Goal: Task Accomplishment & Management: Complete application form

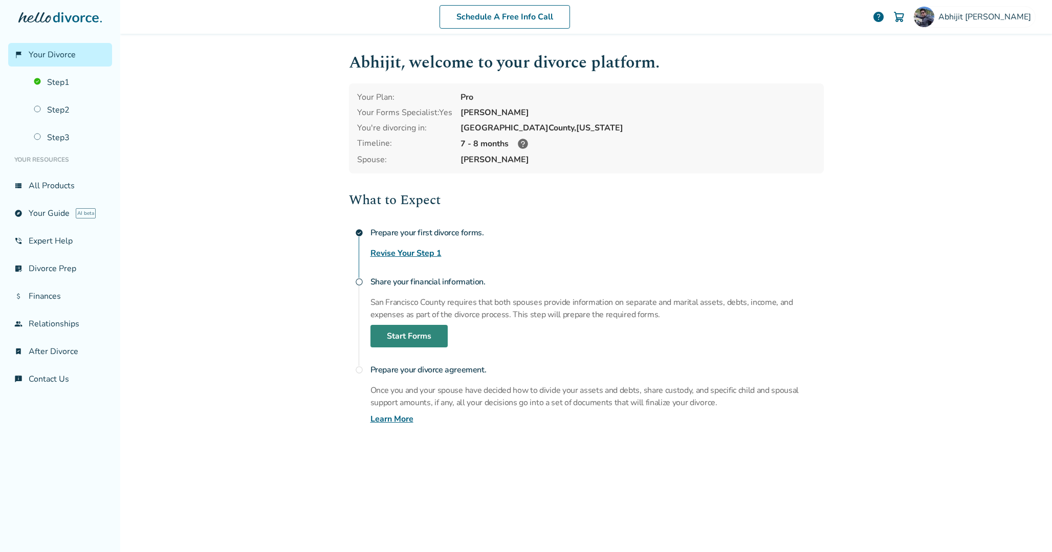
click at [420, 339] on link "Start Forms" at bounding box center [408, 336] width 77 height 23
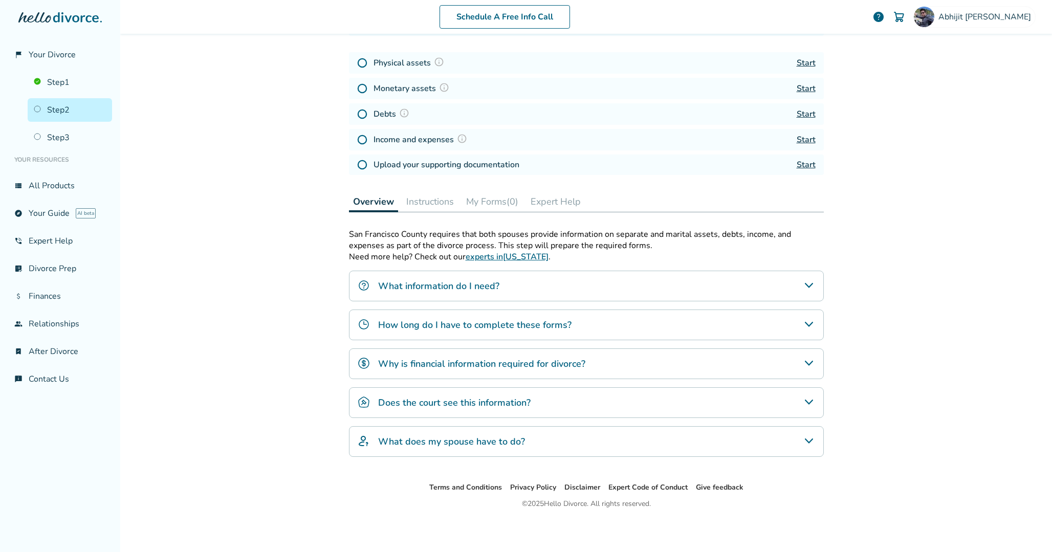
scroll to position [50, 0]
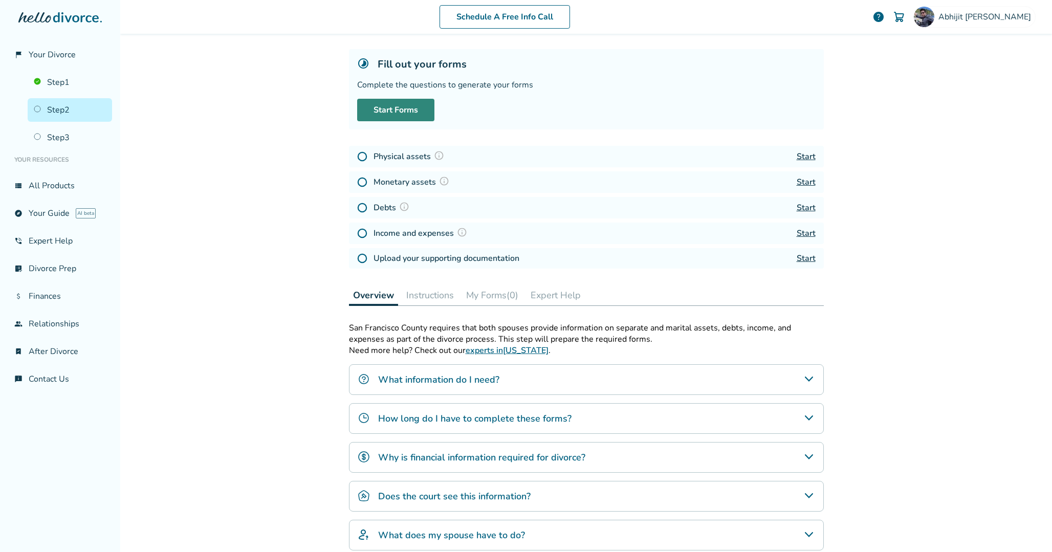
click at [423, 112] on link "Start Forms" at bounding box center [395, 110] width 77 height 23
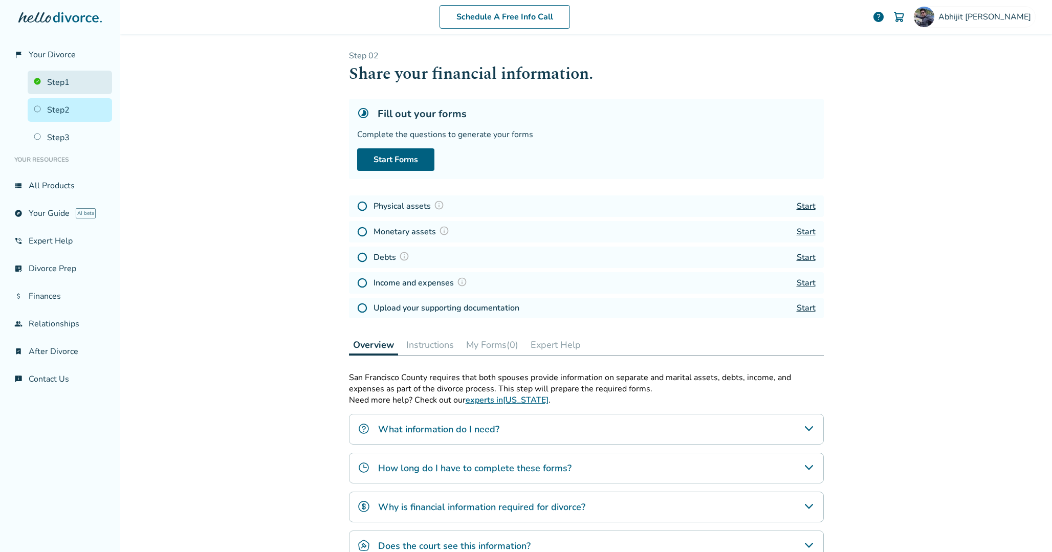
click at [77, 90] on link "Step 1" at bounding box center [70, 83] width 84 height 24
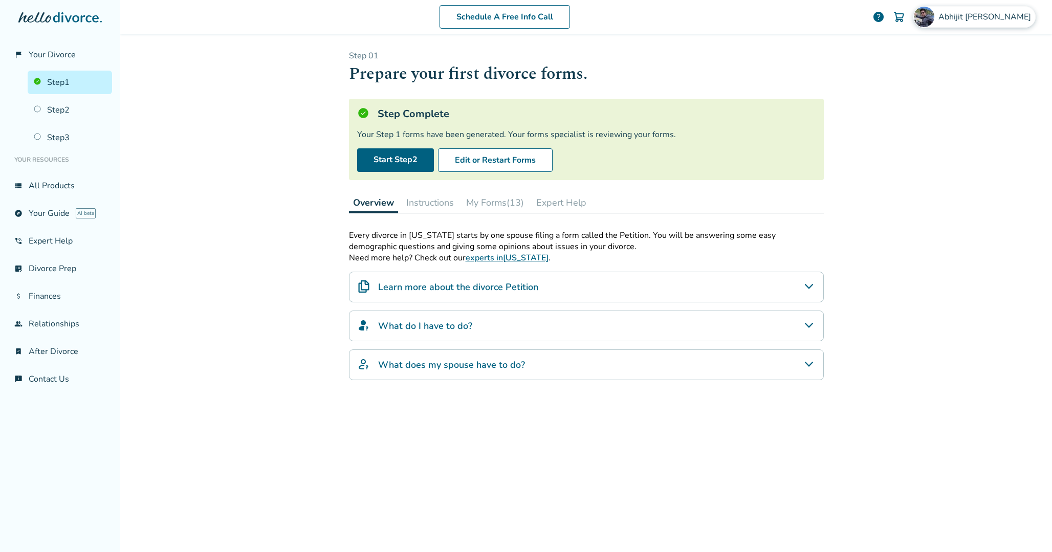
click at [934, 19] on img at bounding box center [924, 17] width 20 height 20
click at [930, 79] on link "Profile" at bounding box center [927, 88] width 25 height 19
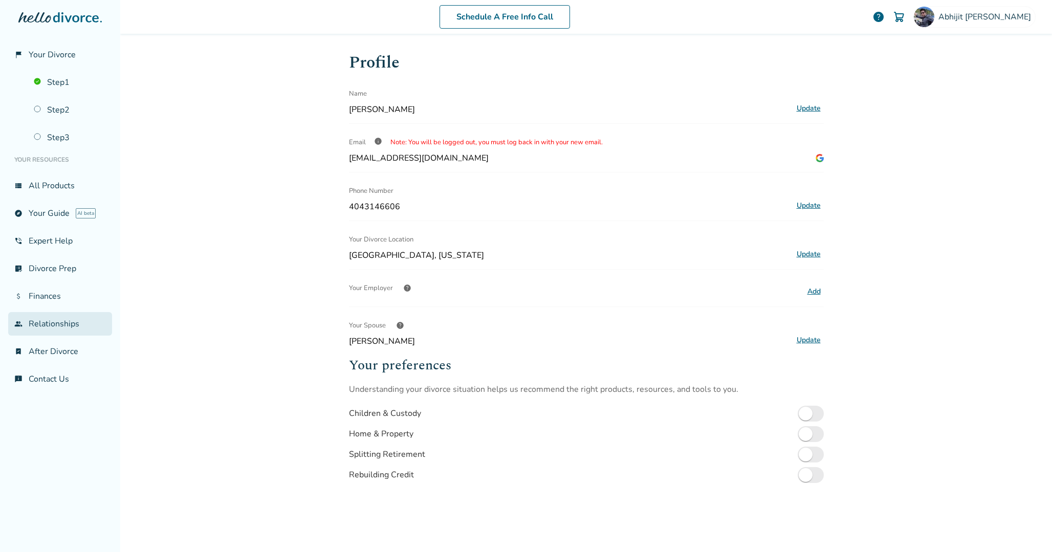
click at [41, 321] on link "group Relationships" at bounding box center [60, 324] width 104 height 24
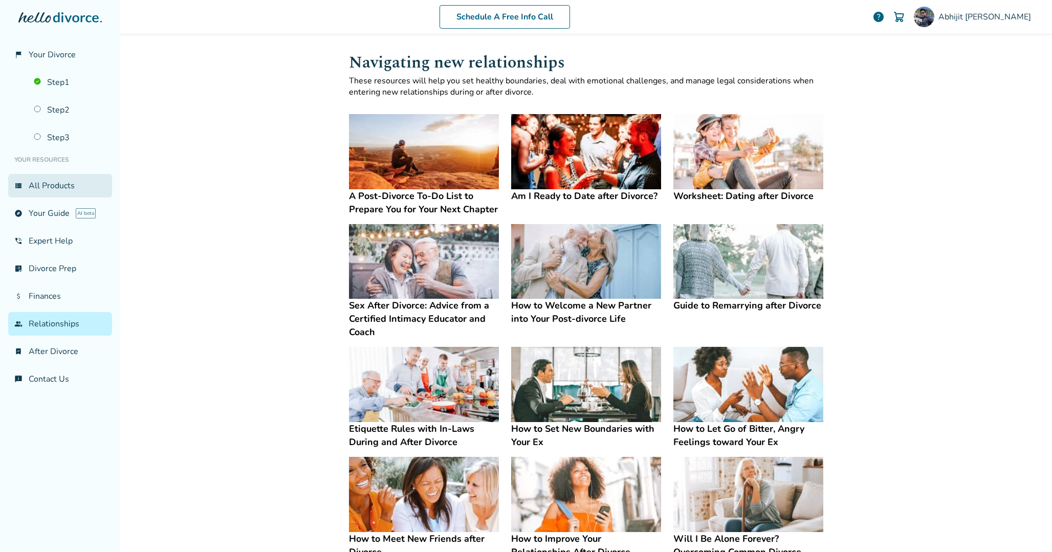
click at [62, 184] on link "view_list All Products" at bounding box center [60, 186] width 104 height 24
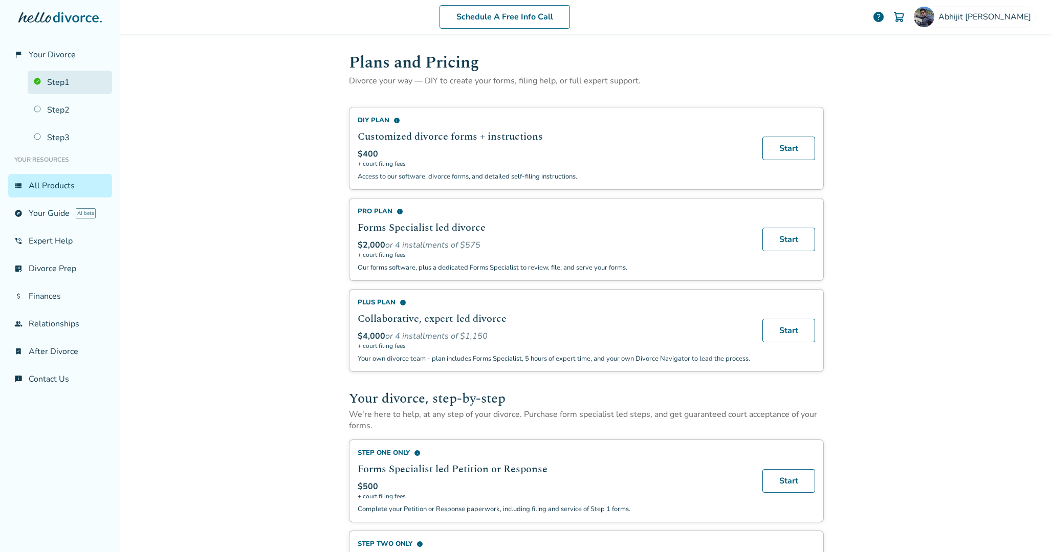
click at [75, 79] on link "Step 1" at bounding box center [70, 83] width 84 height 24
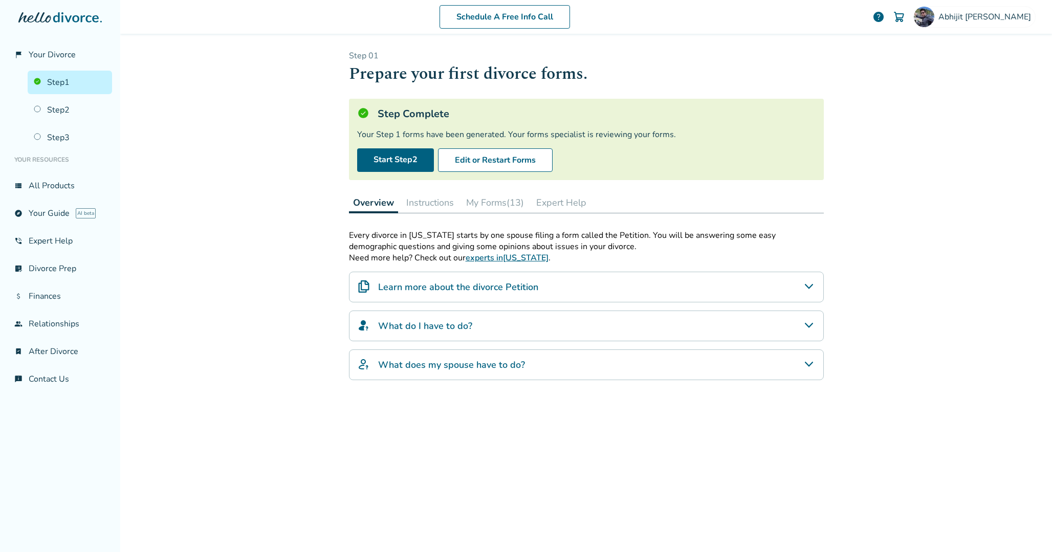
click at [487, 207] on button "My Forms (13)" at bounding box center [495, 202] width 66 height 20
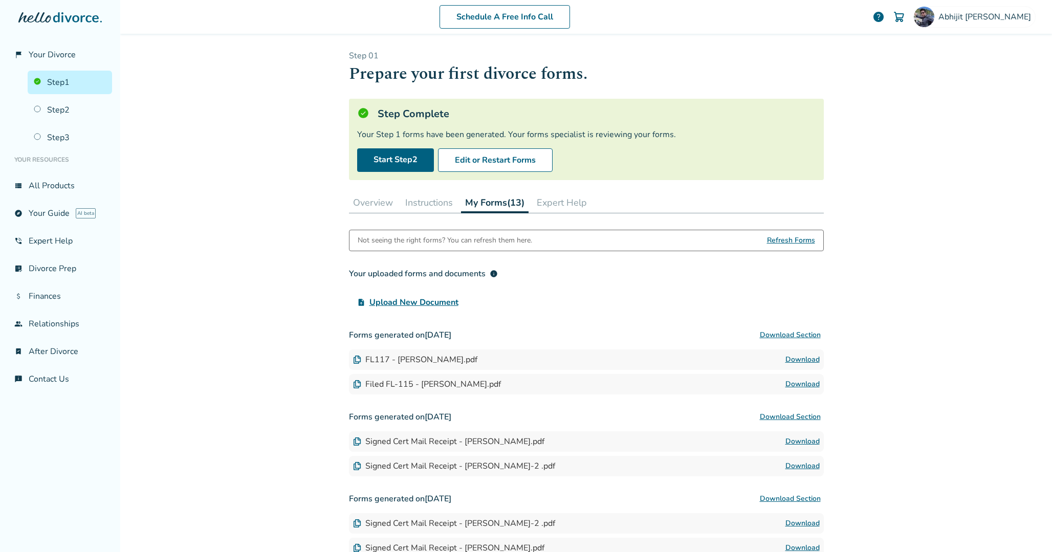
click at [795, 363] on link "Download" at bounding box center [803, 360] width 34 height 12
click at [49, 112] on link "Step 2" at bounding box center [70, 110] width 84 height 24
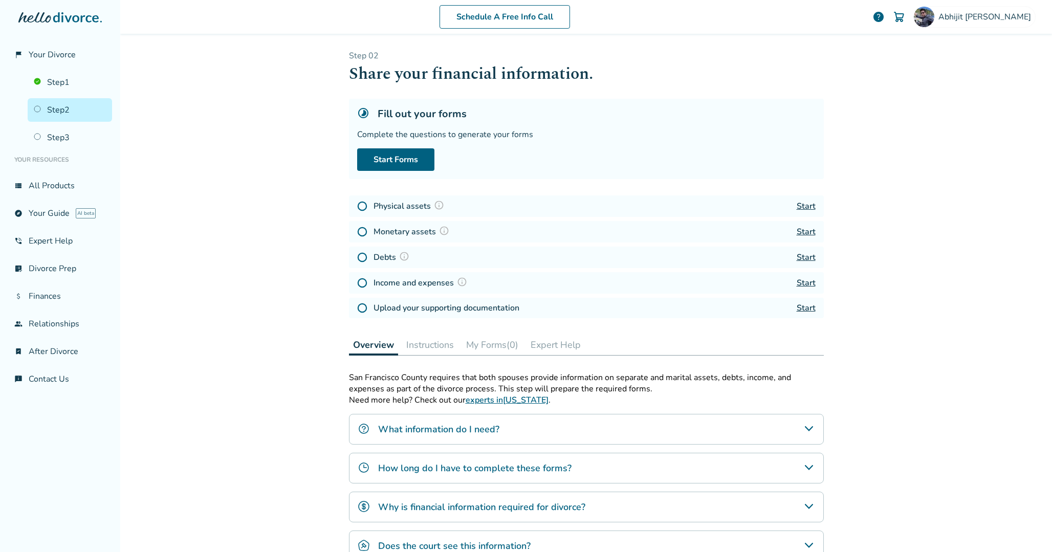
click at [393, 464] on h4 "How long do I have to complete these forms?" at bounding box center [474, 468] width 193 height 13
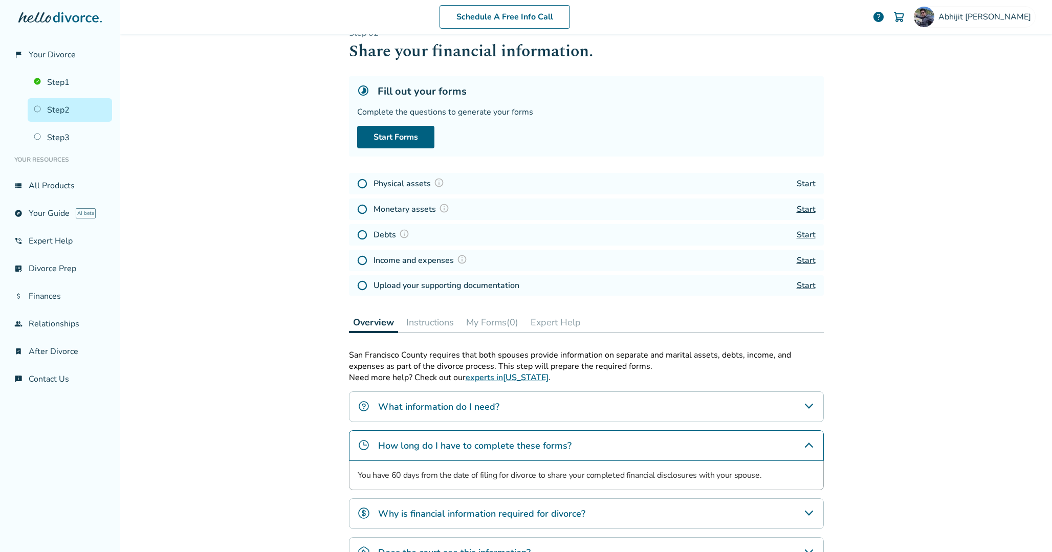
scroll to position [46, 0]
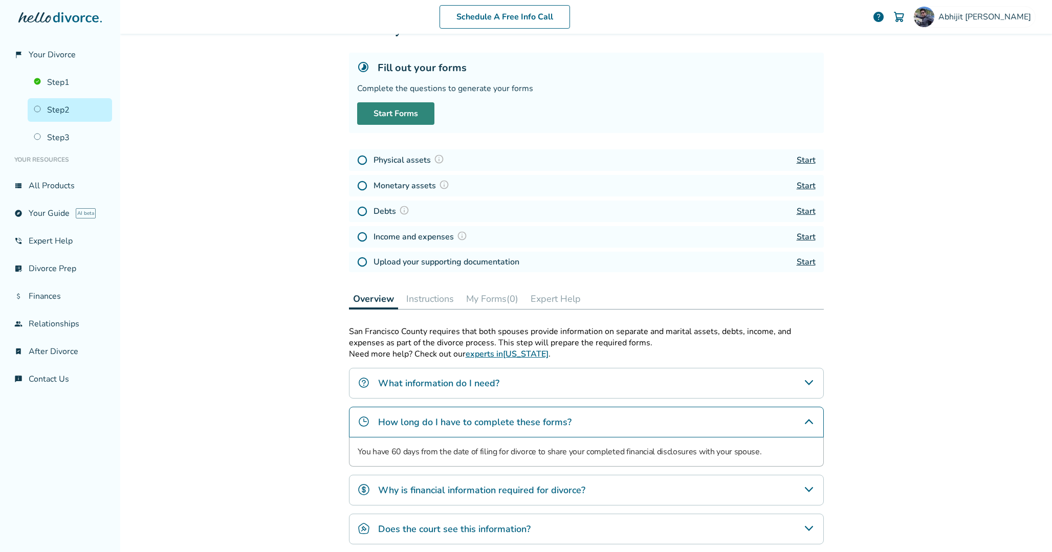
click at [426, 115] on link "Start Forms" at bounding box center [395, 113] width 77 height 23
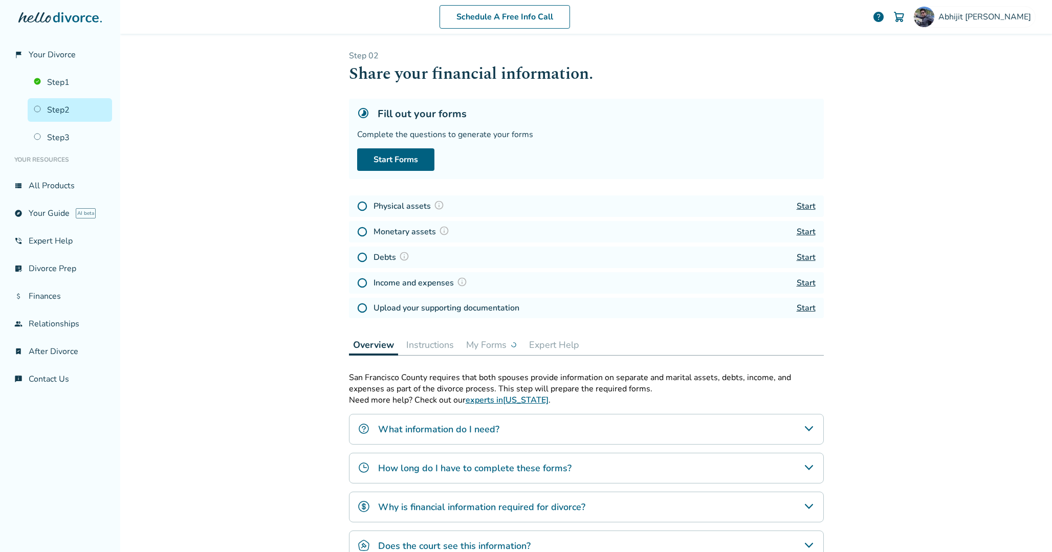
scroll to position [63, 0]
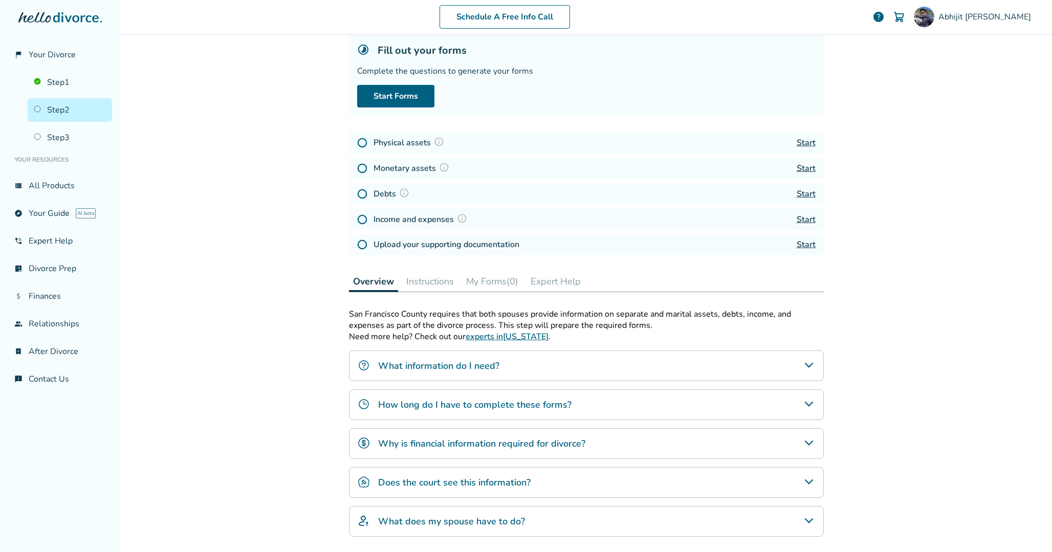
click at [448, 365] on h4 "What information do I need?" at bounding box center [438, 365] width 121 height 13
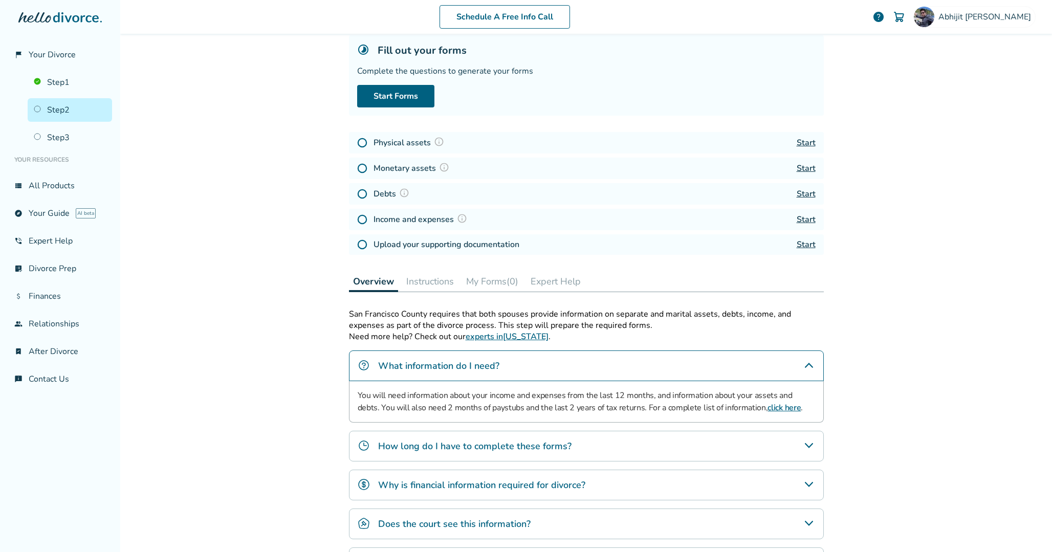
click at [413, 476] on div "Why is financial information required for divorce?" at bounding box center [586, 485] width 475 height 31
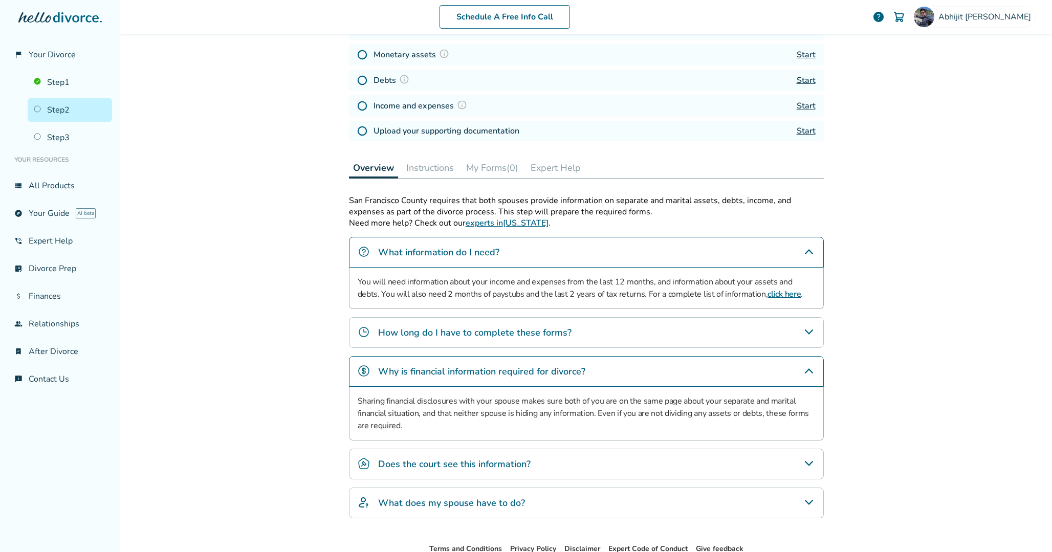
scroll to position [186, 0]
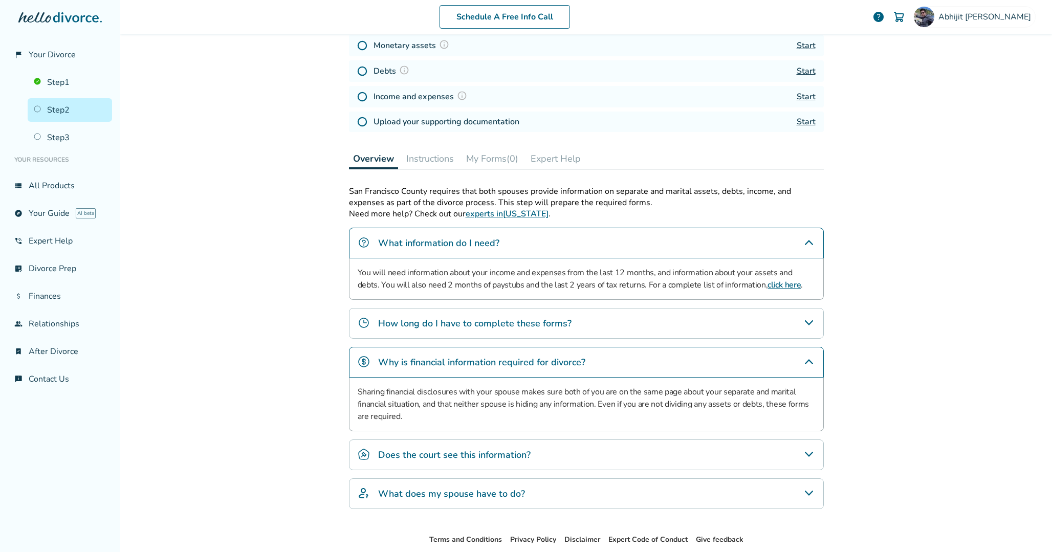
click at [425, 457] on h4 "Does the court see this information?" at bounding box center [454, 454] width 152 height 13
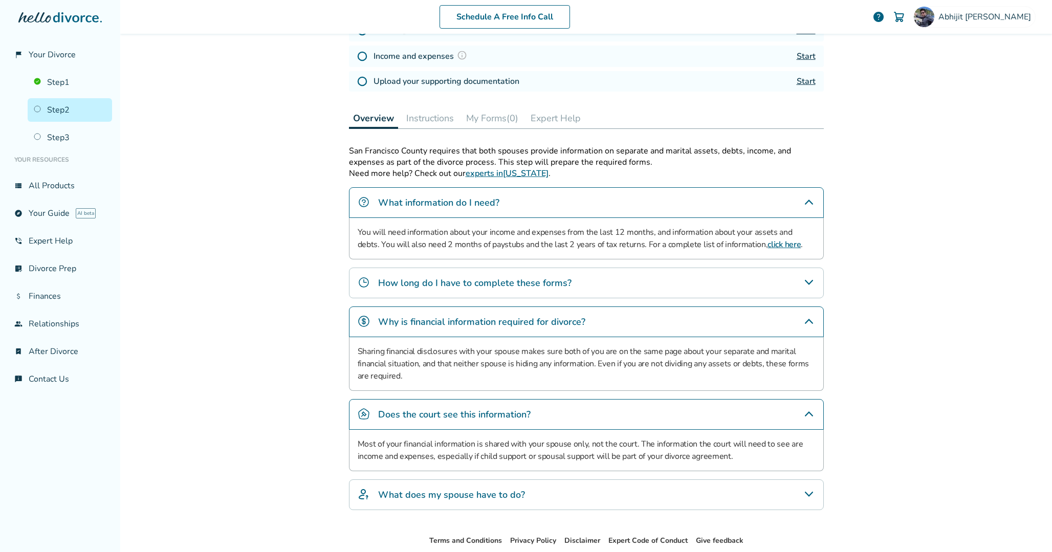
scroll to position [231, 0]
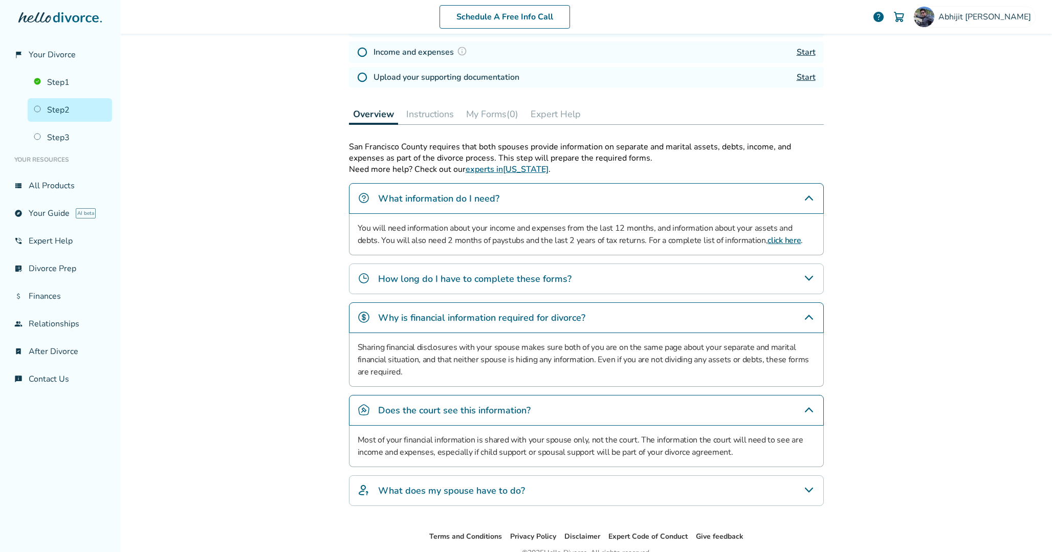
click at [416, 494] on h4 "What does my spouse have to do?" at bounding box center [451, 490] width 147 height 13
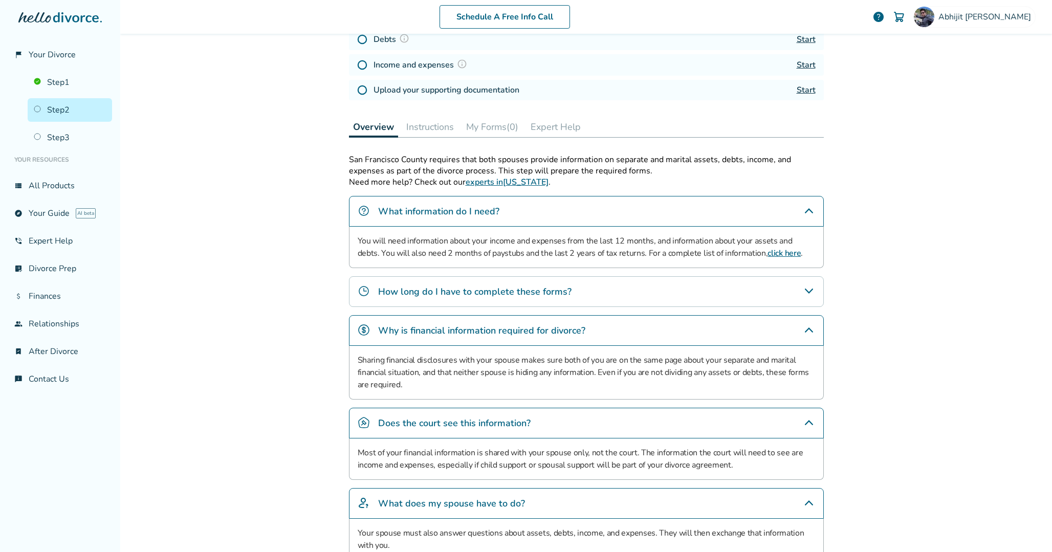
scroll to position [155, 0]
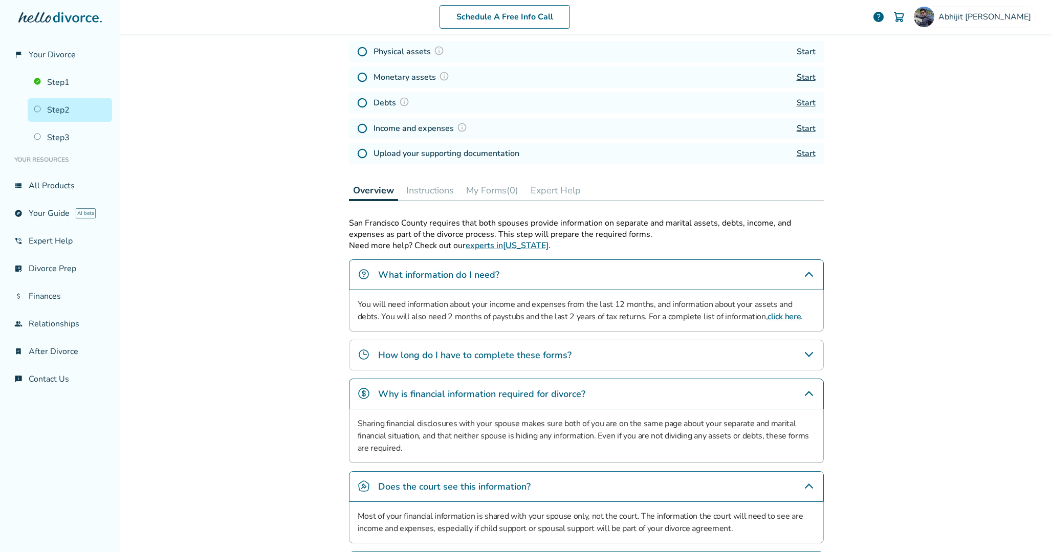
click at [441, 190] on button "Instructions" at bounding box center [430, 190] width 56 height 20
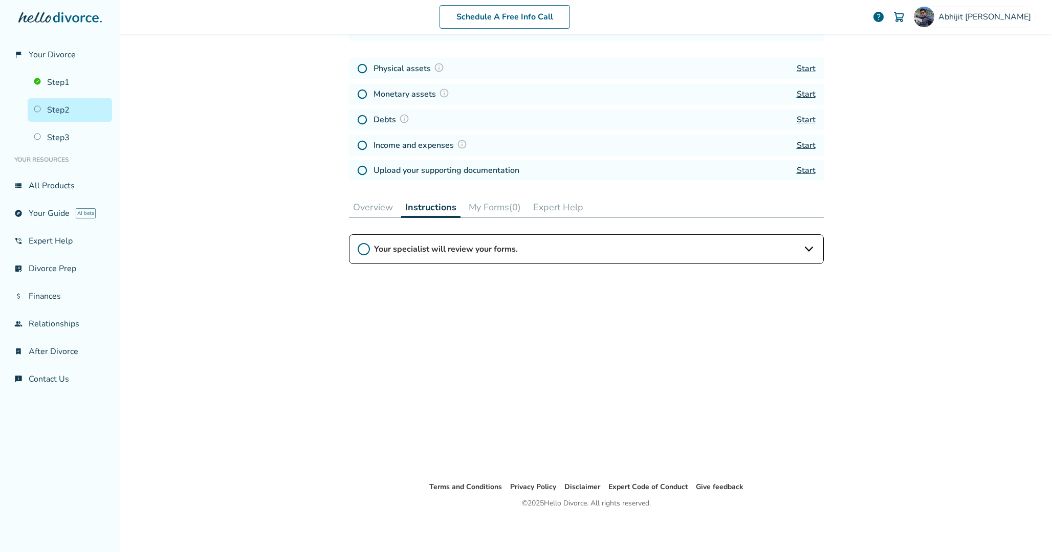
click at [485, 206] on button "My Forms (0)" at bounding box center [495, 207] width 60 height 20
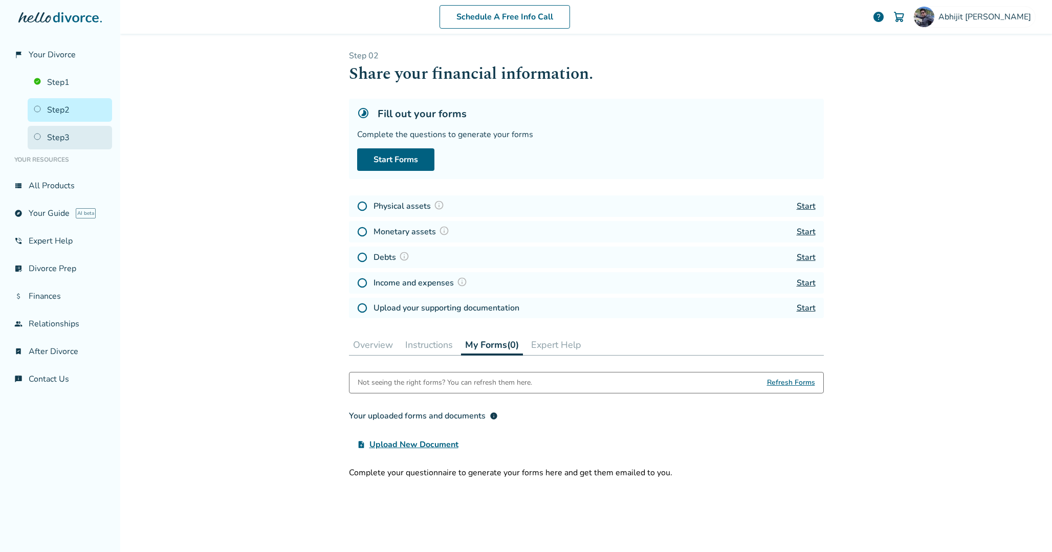
click at [66, 136] on link "Step 3" at bounding box center [70, 138] width 84 height 24
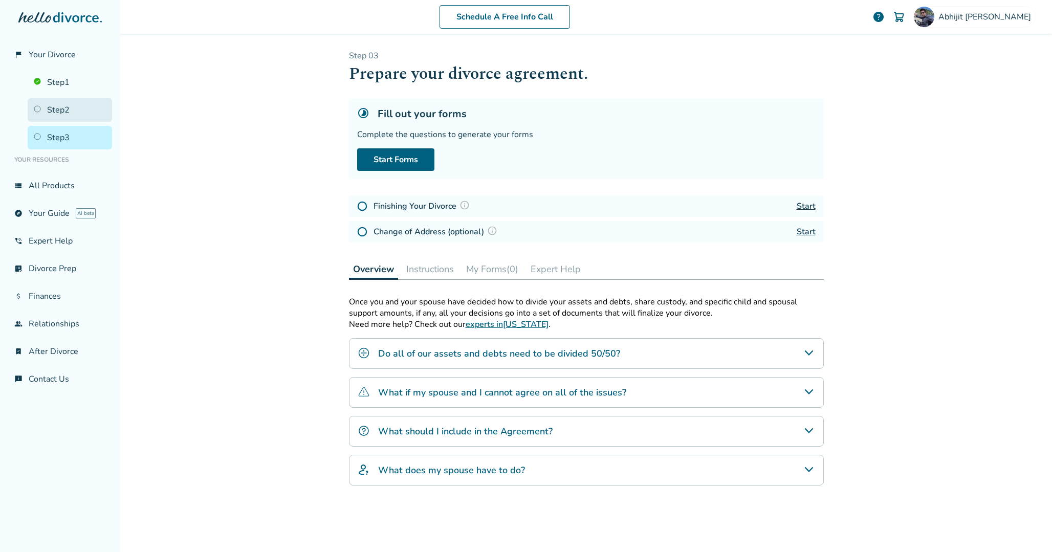
click at [65, 114] on link "Step 2" at bounding box center [70, 110] width 84 height 24
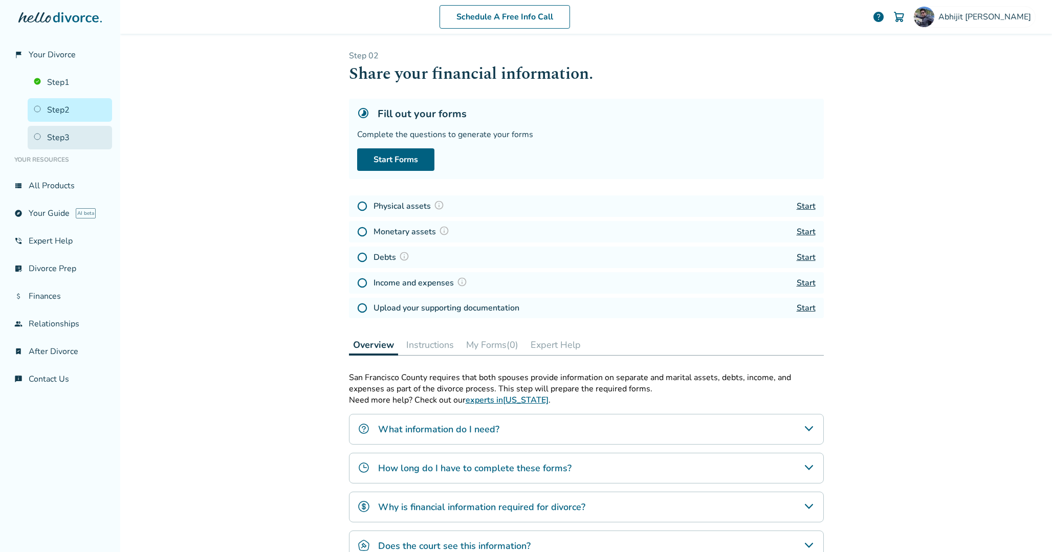
click at [58, 138] on link "Step 3" at bounding box center [70, 138] width 84 height 24
